Goal: Task Accomplishment & Management: Complete application form

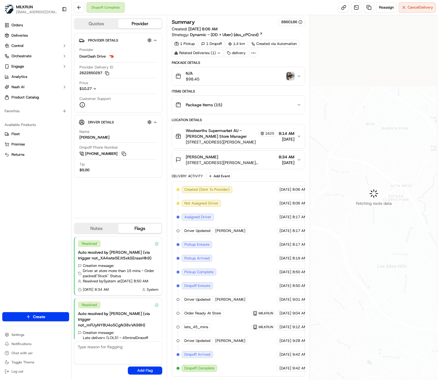
scroll to position [32, 0]
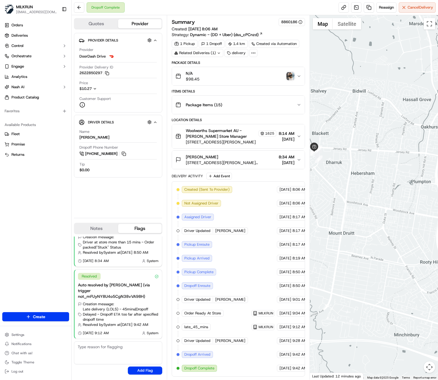
click at [298, 76] on icon "button" at bounding box center [299, 76] width 2 height 1
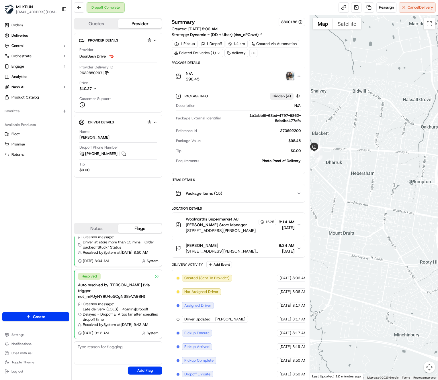
click at [292, 74] on img "button" at bounding box center [290, 76] width 8 height 8
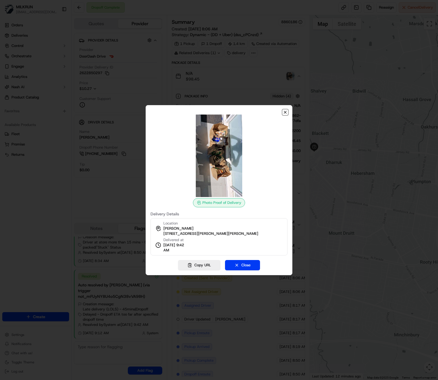
click at [283, 113] on icon "button" at bounding box center [285, 112] width 5 height 5
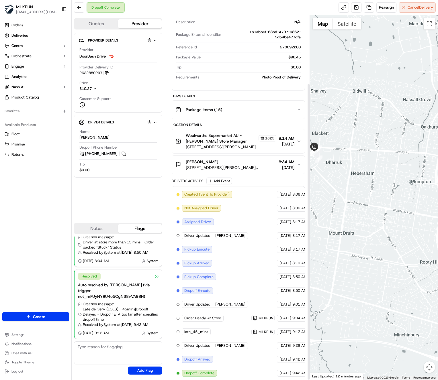
scroll to position [84, 0]
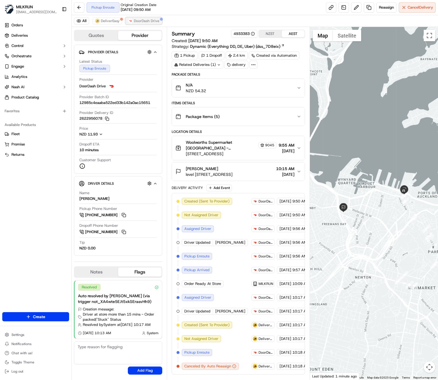
click at [131, 20] on button "DoorDash Drive" at bounding box center [143, 20] width 36 height 7
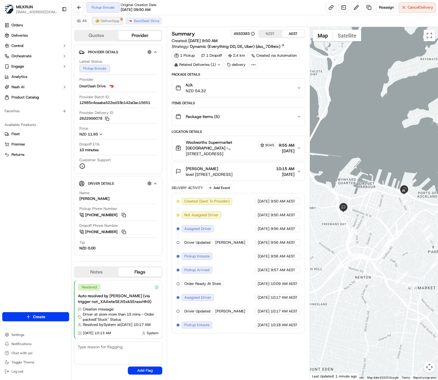
click at [118, 21] on span "DeliverEasy" at bounding box center [110, 21] width 19 height 5
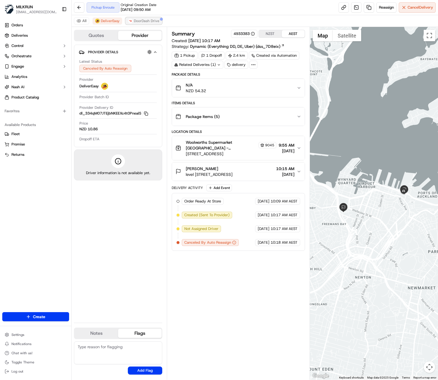
click at [140, 19] on span "DoorDash Drive" at bounding box center [146, 21] width 25 height 5
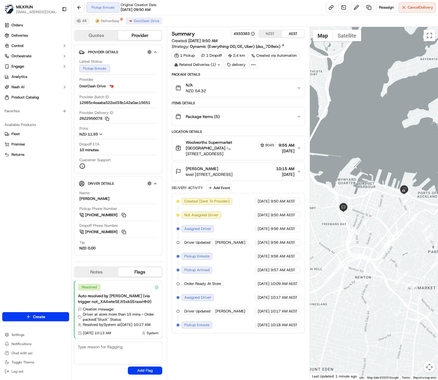
click at [85, 22] on button "All" at bounding box center [81, 20] width 15 height 7
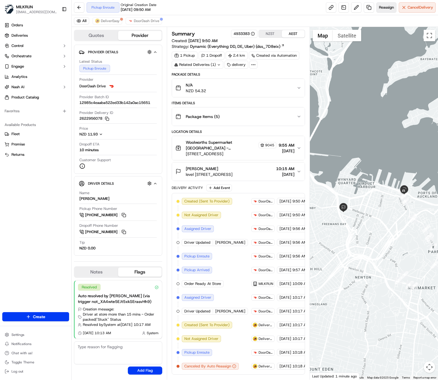
click at [386, 9] on span "Reassign" at bounding box center [386, 7] width 15 height 5
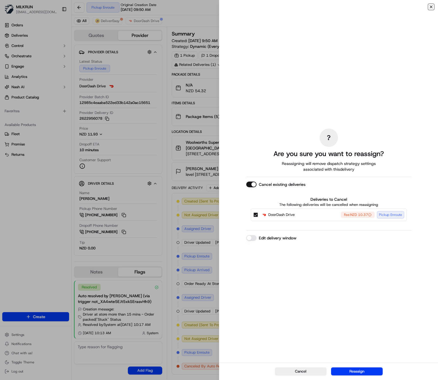
click at [430, 5] on icon "button" at bounding box center [431, 7] width 5 height 5
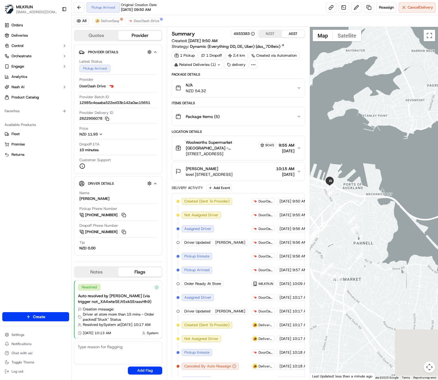
drag, startPoint x: 386, startPoint y: 247, endPoint x: 316, endPoint y: 236, distance: 71.6
click at [315, 236] on div at bounding box center [374, 203] width 128 height 353
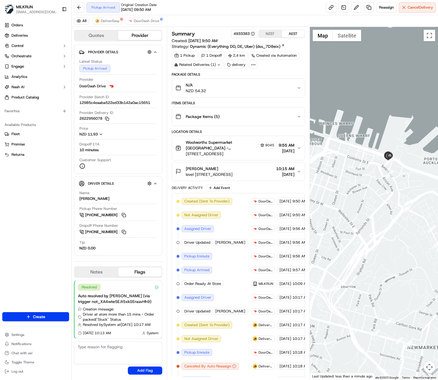
drag, startPoint x: 386, startPoint y: 247, endPoint x: 415, endPoint y: 258, distance: 31.9
click at [415, 258] on div at bounding box center [374, 203] width 128 height 353
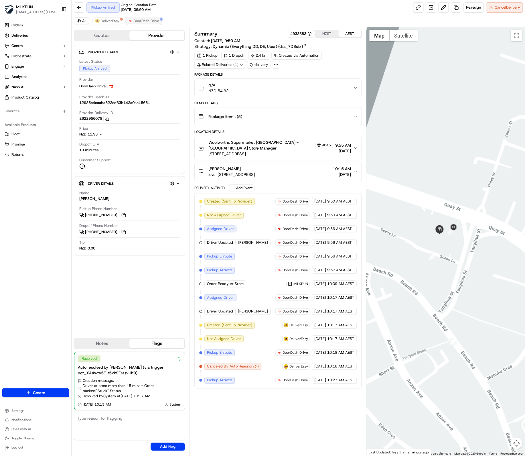
click at [149, 22] on span "DoorDash Drive" at bounding box center [146, 21] width 25 height 5
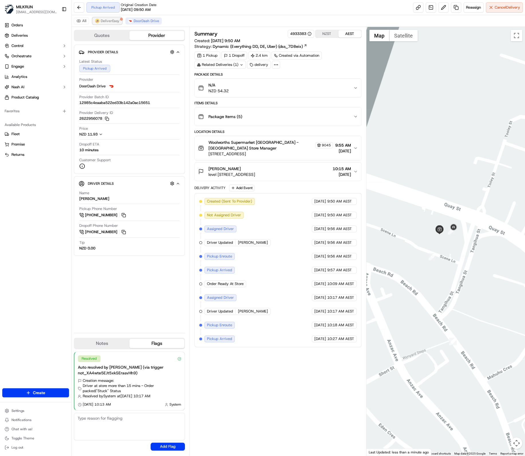
click at [109, 22] on span "DeliverEasy" at bounding box center [110, 21] width 19 height 5
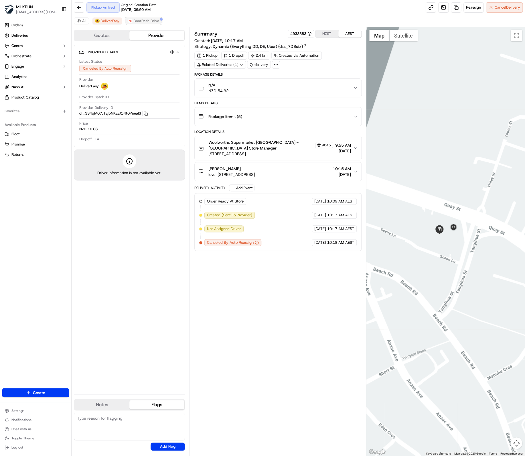
click at [134, 21] on span "DoorDash Drive" at bounding box center [146, 21] width 25 height 5
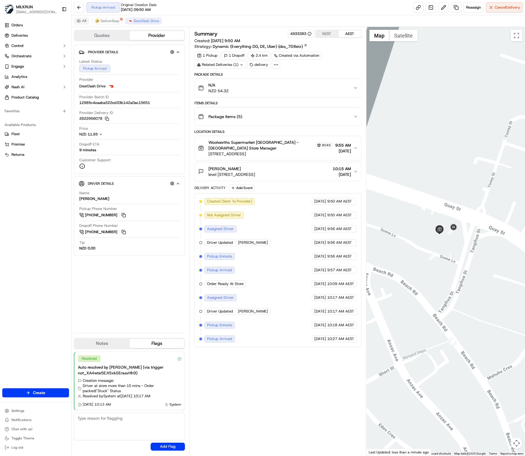
click at [80, 21] on button "All" at bounding box center [81, 20] width 15 height 7
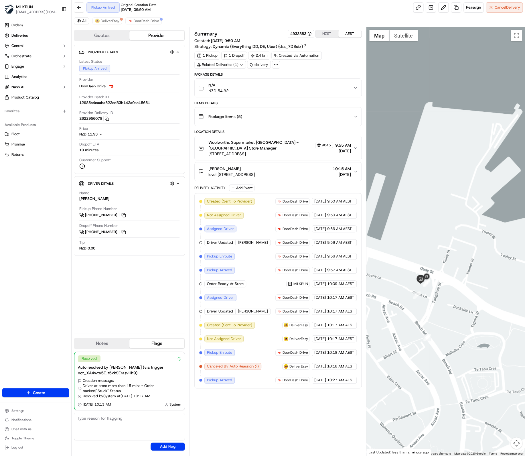
click at [63, 266] on div "Orders Deliveries Control Orchestrate Engage Analytics Nash AI Product Catalog …" at bounding box center [35, 200] width 71 height 365
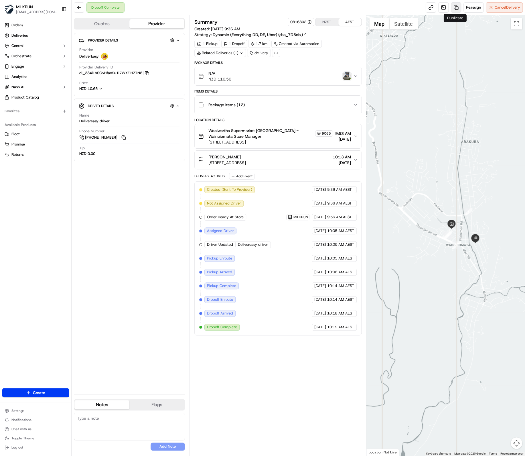
click at [454, 6] on link at bounding box center [456, 7] width 10 height 10
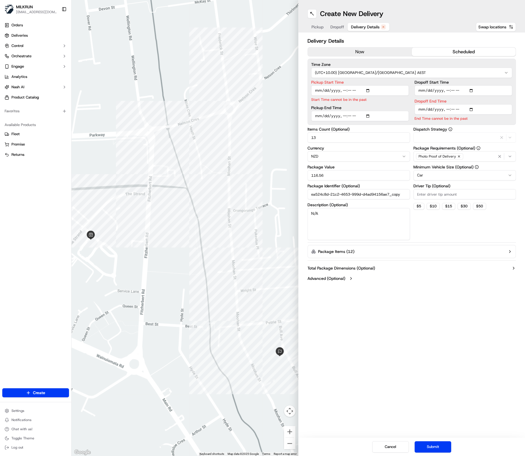
click at [362, 26] on span "Delivery Details" at bounding box center [365, 27] width 29 height 6
click at [345, 52] on button "now" at bounding box center [360, 52] width 104 height 9
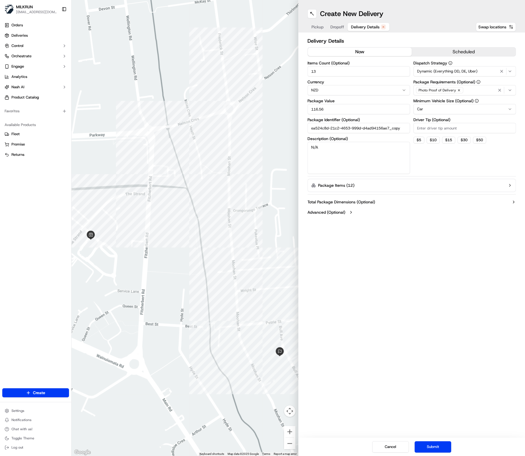
drag, startPoint x: 323, startPoint y: 146, endPoint x: 303, endPoint y: 147, distance: 20.1
click at [303, 147] on div "Delivery Details now scheduled Items Count (Optional) 13 Currency NZD Package V…" at bounding box center [411, 127] width 227 height 190
type textarea "BLAS"
click at [433, 448] on button "Submit" at bounding box center [433, 446] width 37 height 11
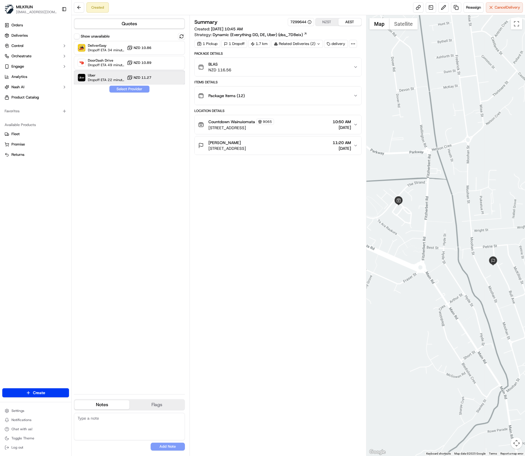
click at [160, 79] on div "Uber Dropoff ETA 22 minutes NZD 11.27" at bounding box center [129, 78] width 111 height 14
click at [133, 89] on button "Assign Provider" at bounding box center [129, 89] width 41 height 7
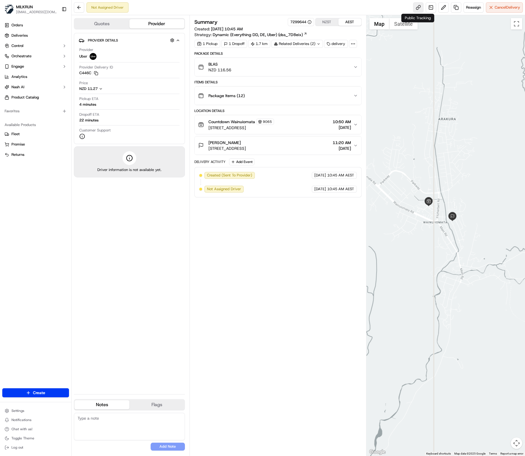
click at [417, 7] on link at bounding box center [418, 7] width 10 height 10
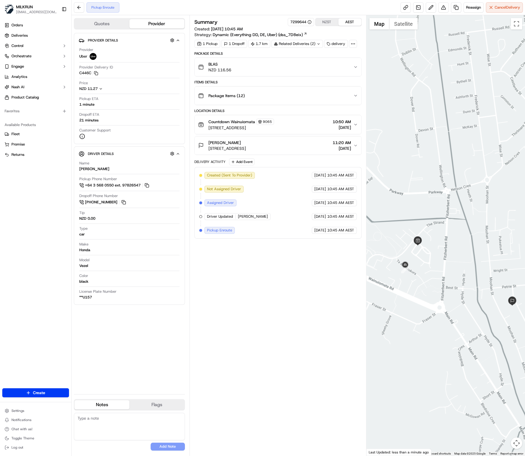
drag, startPoint x: 424, startPoint y: 227, endPoint x: 455, endPoint y: 235, distance: 32.6
click at [455, 235] on div at bounding box center [446, 235] width 159 height 441
